Goal: Navigation & Orientation: Find specific page/section

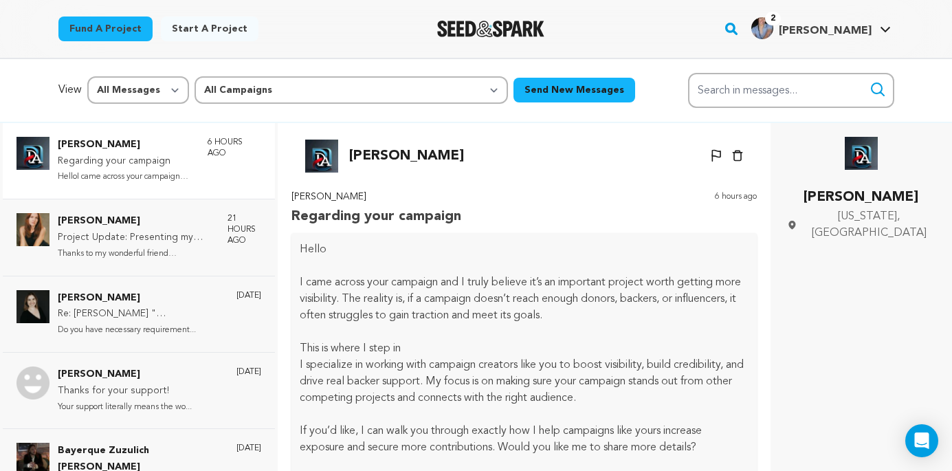
click at [861, 25] on span "[PERSON_NAME]" at bounding box center [825, 30] width 93 height 11
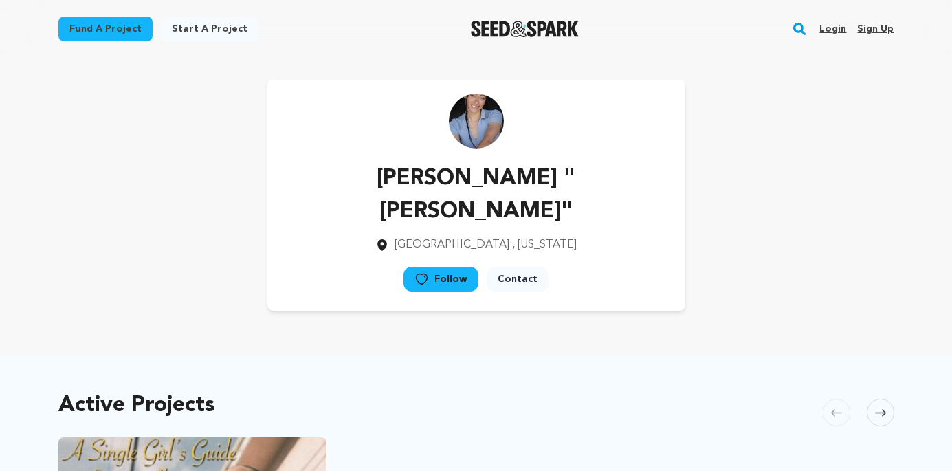
click at [834, 28] on link "Login" at bounding box center [833, 29] width 27 height 22
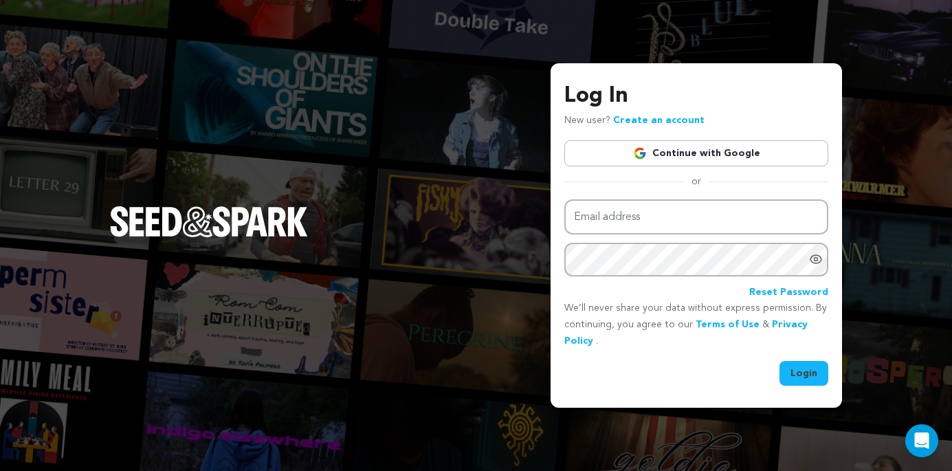
click at [704, 157] on link "Continue with Google" at bounding box center [697, 153] width 264 height 26
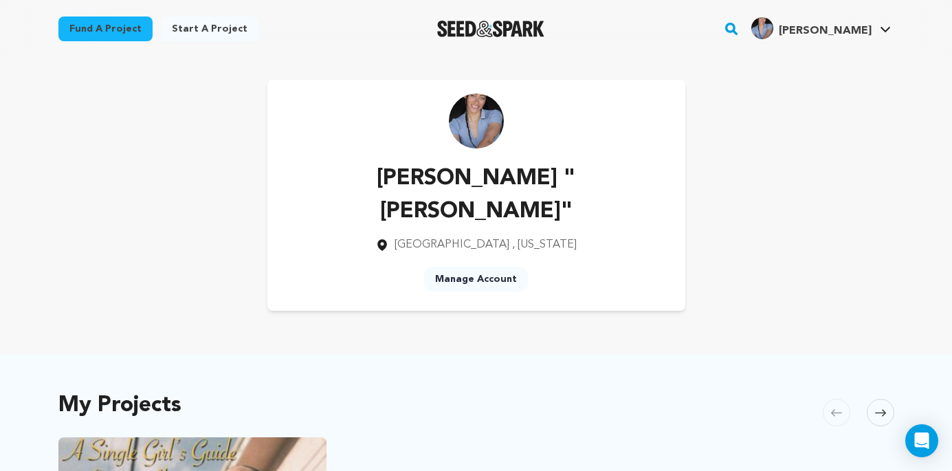
click at [849, 34] on span "[PERSON_NAME]" at bounding box center [825, 30] width 93 height 11
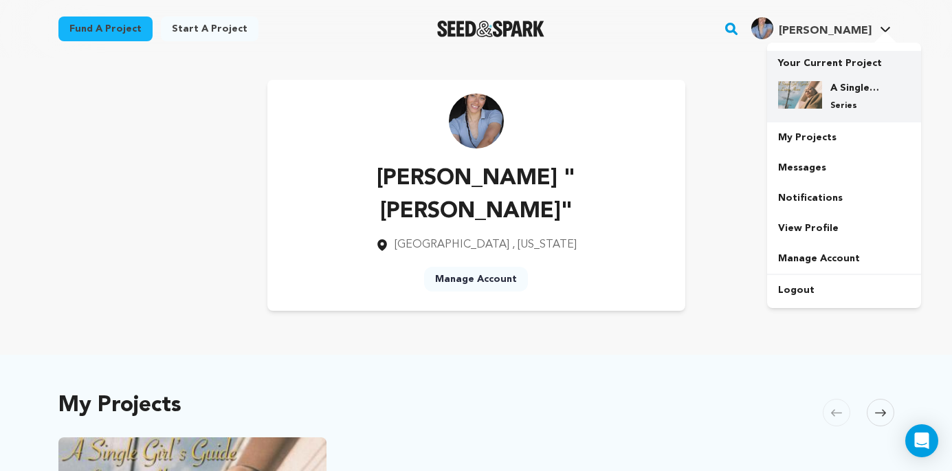
click at [856, 96] on div "A Single Girl's Guide To Living Alone - Cold Open/Teaser Series" at bounding box center [855, 96] width 66 height 30
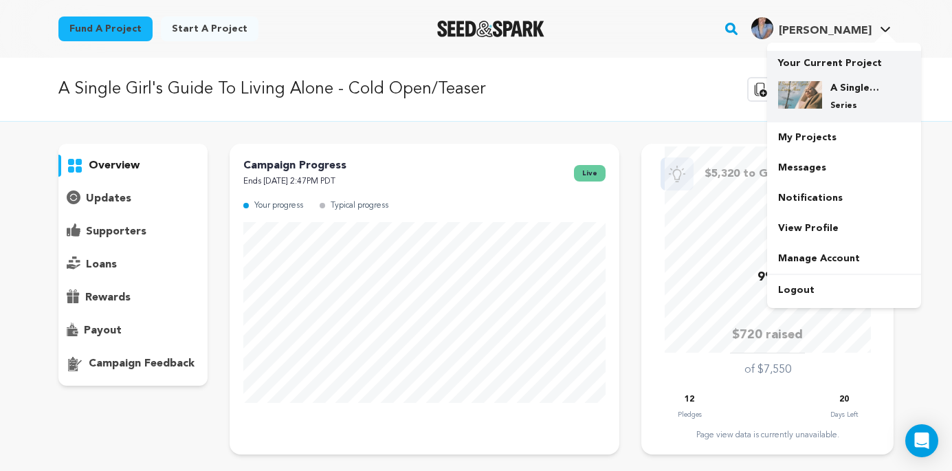
click at [805, 90] on img at bounding box center [800, 95] width 44 height 28
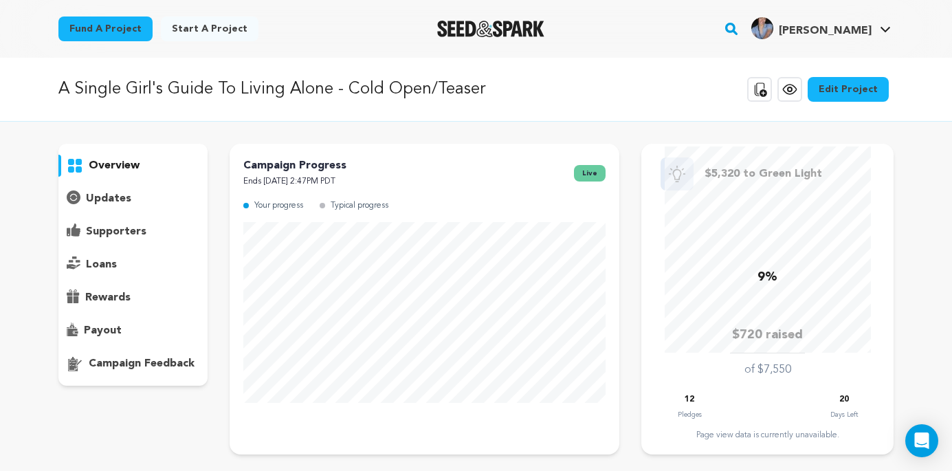
click at [798, 95] on icon at bounding box center [790, 89] width 17 height 17
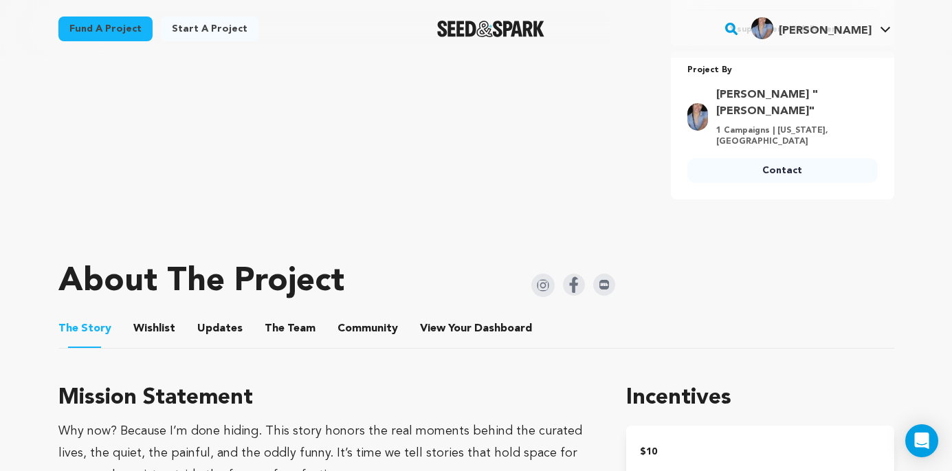
scroll to position [538, 0]
click at [292, 314] on button "The Team" at bounding box center [290, 330] width 33 height 33
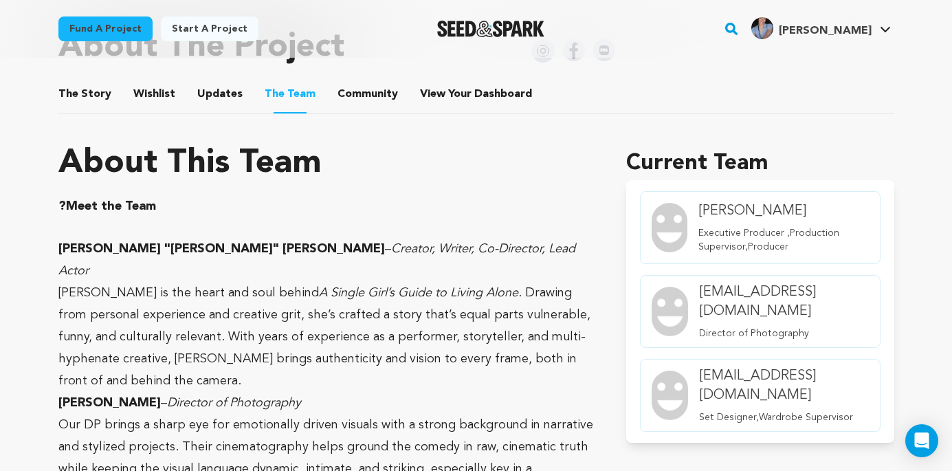
scroll to position [831, 0]
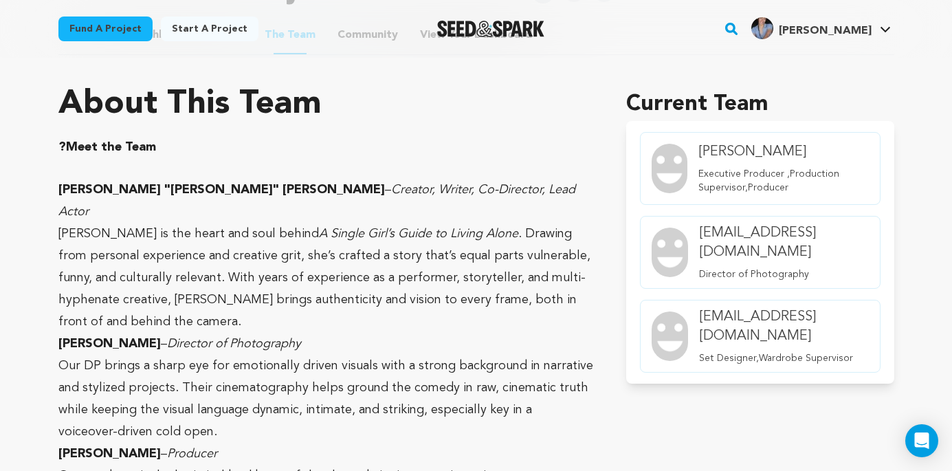
click at [839, 235] on h4 "[EMAIL_ADDRESS][DOMAIN_NAME]" at bounding box center [783, 242] width 169 height 39
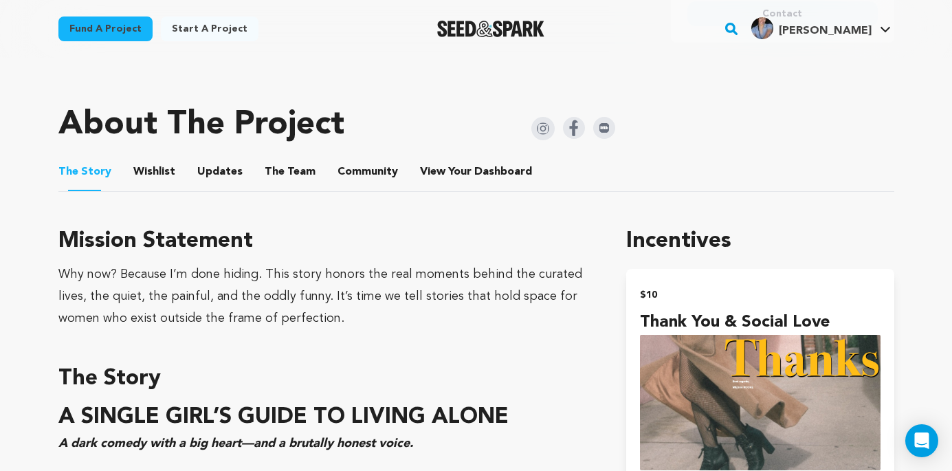
scroll to position [703, 0]
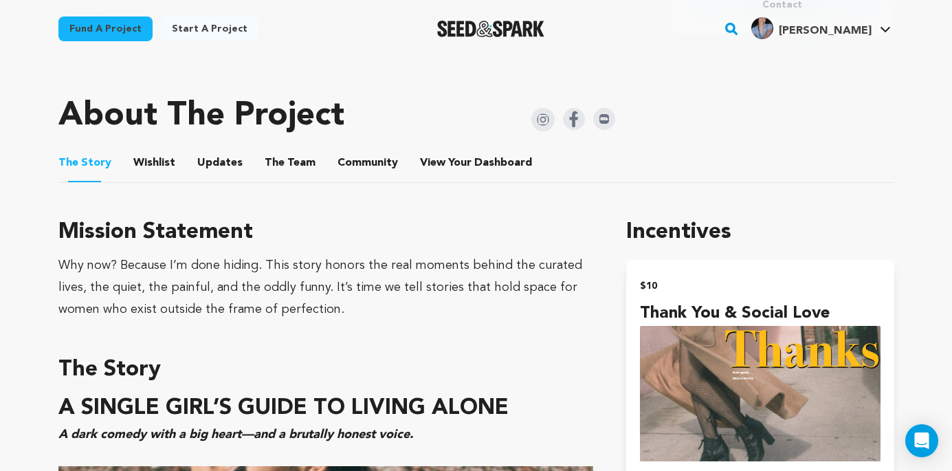
click at [289, 151] on button "The Team" at bounding box center [290, 165] width 33 height 33
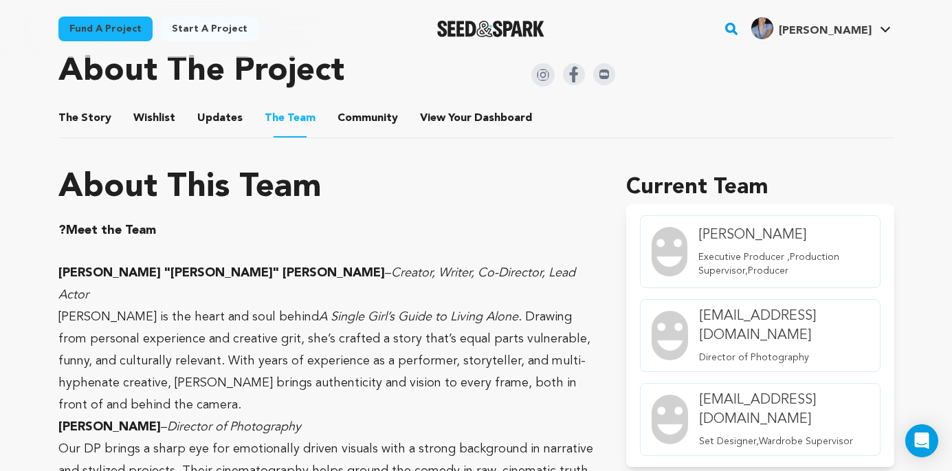
scroll to position [749, 0]
